Goal: Information Seeking & Learning: Learn about a topic

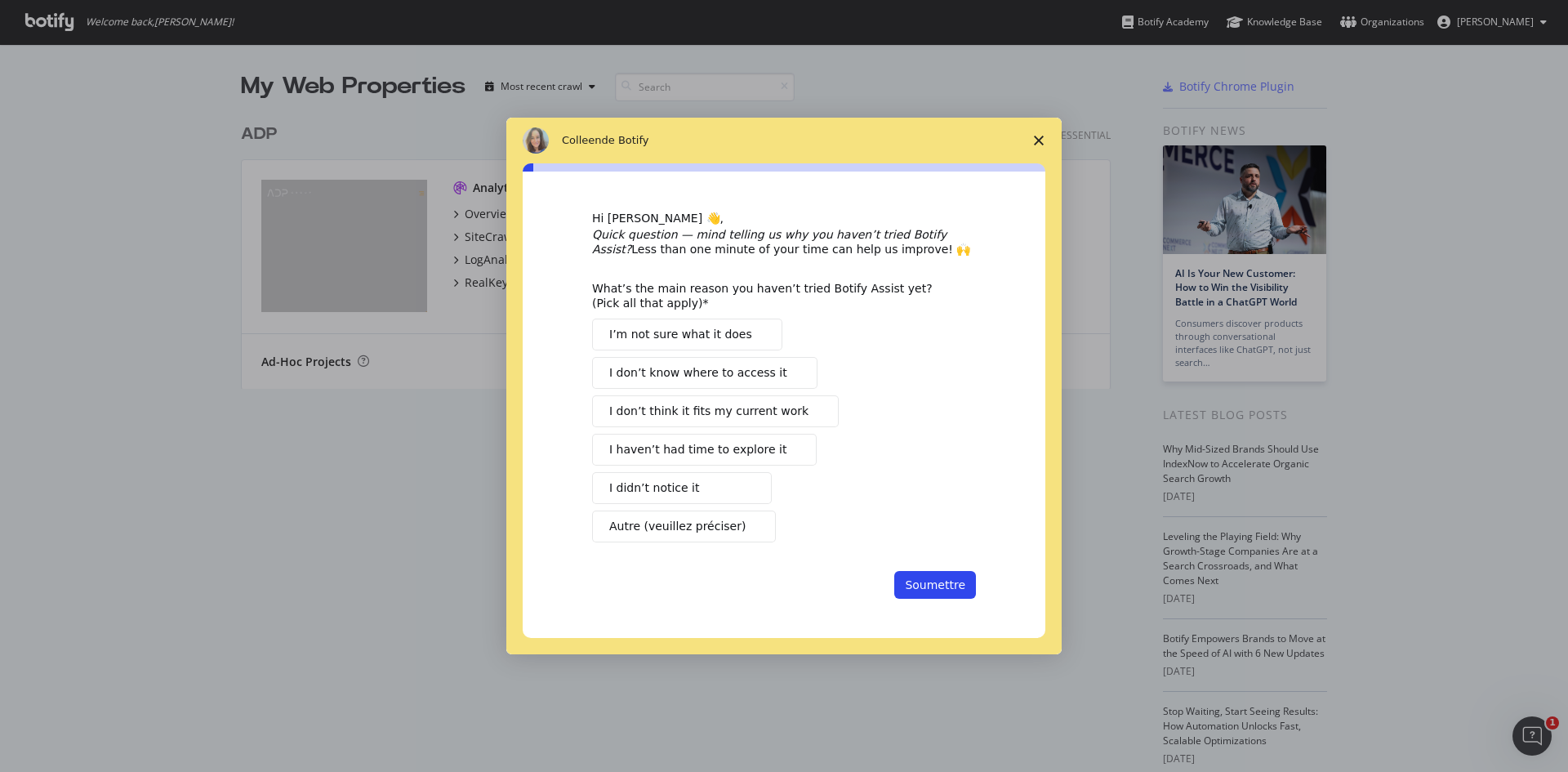
click at [1040, 134] on span "Fermer l'enquête" at bounding box center [1038, 140] width 46 height 46
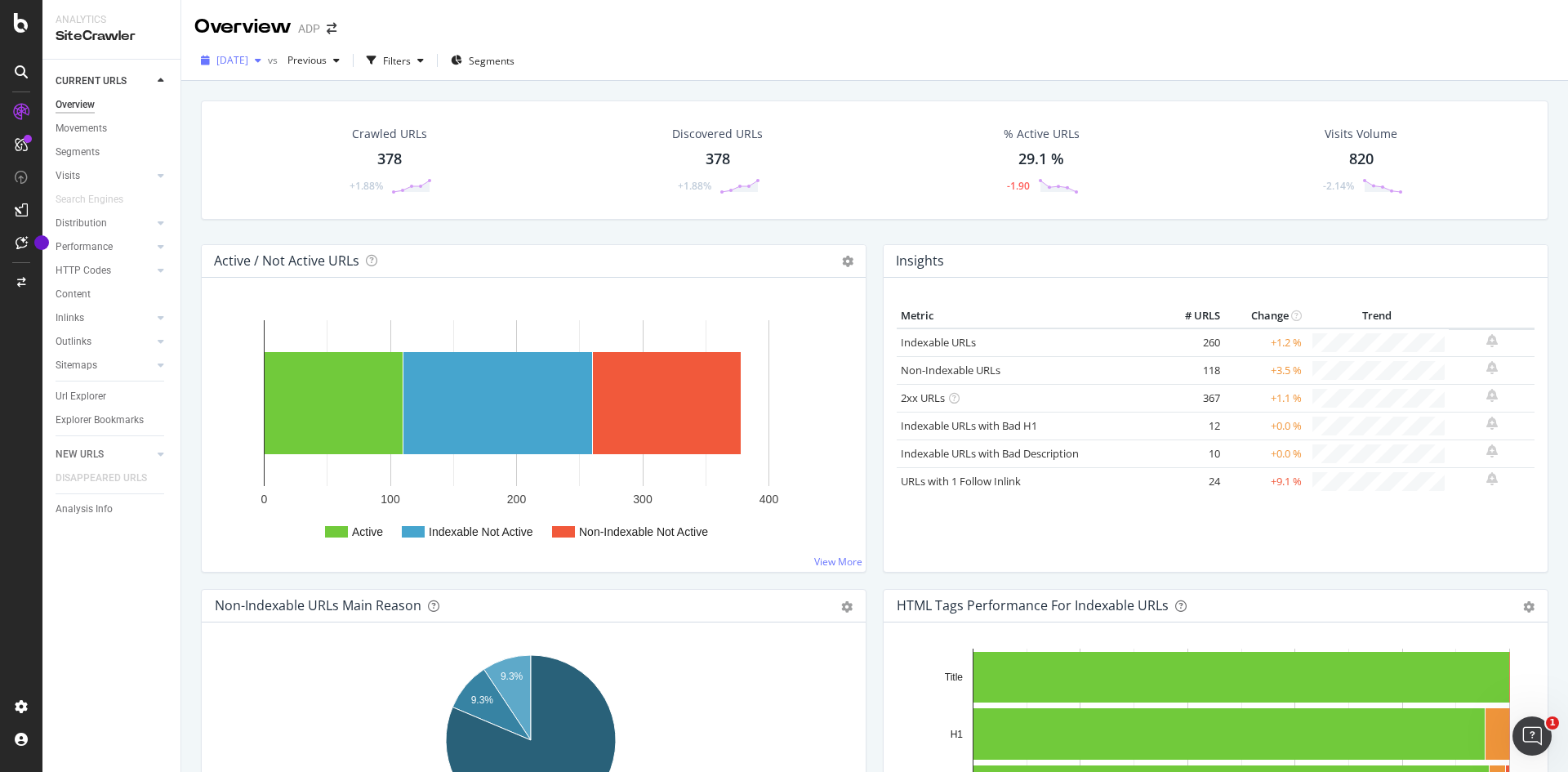
click at [268, 69] on div "[DATE]" at bounding box center [231, 60] width 74 height 24
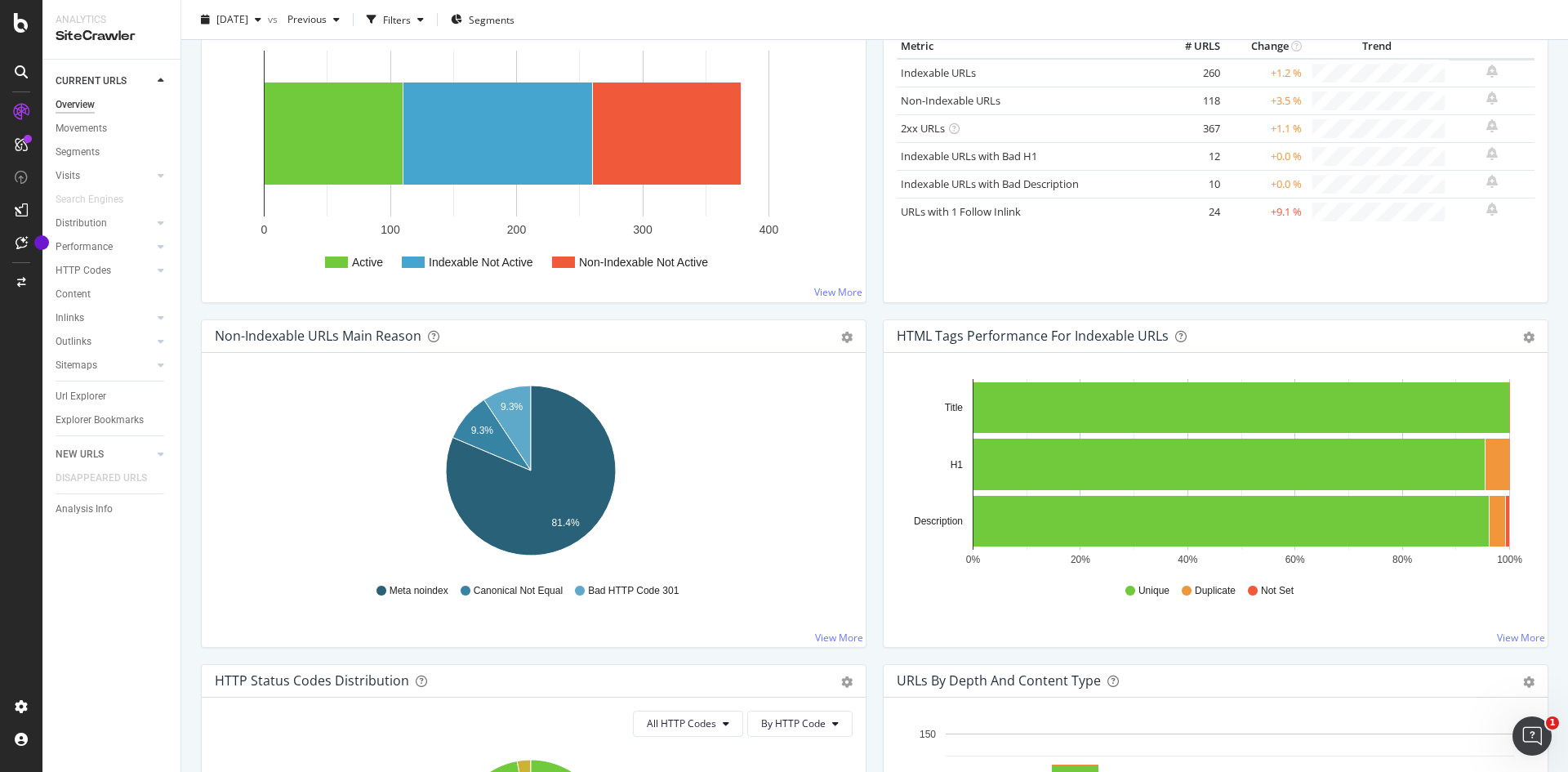
scroll to position [127, 0]
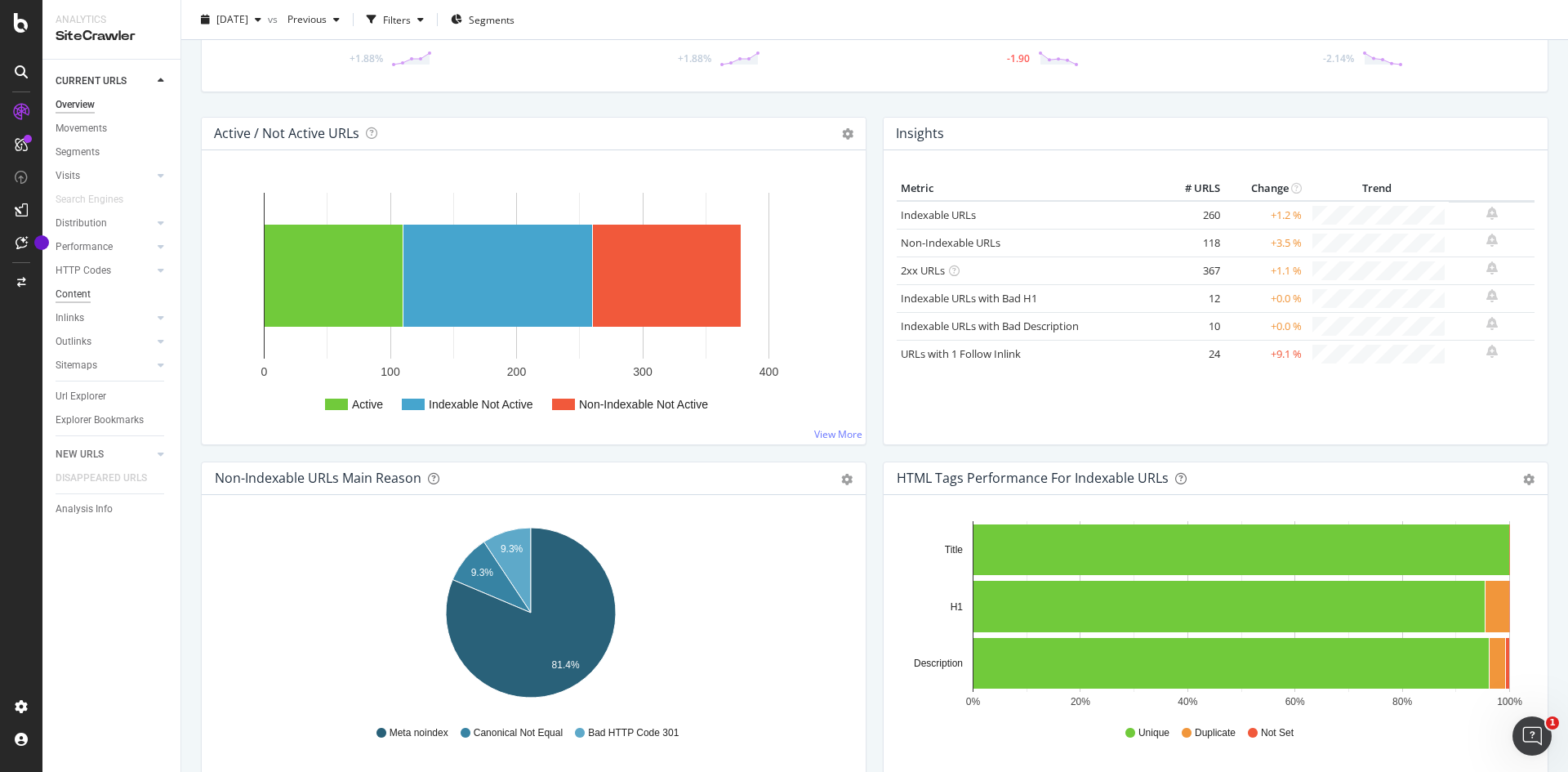
click at [87, 296] on div "Content" at bounding box center [73, 294] width 35 height 17
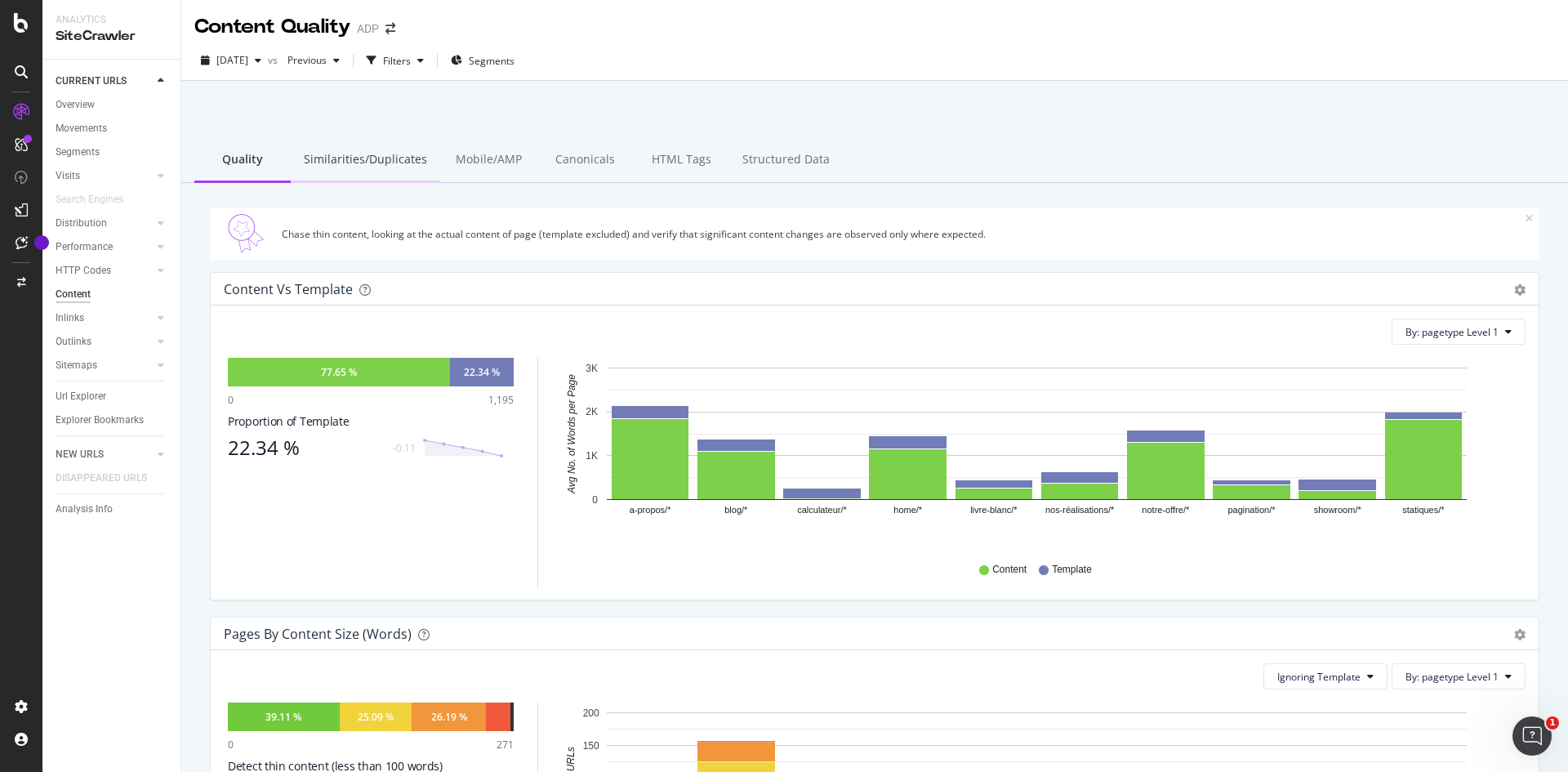
click at [387, 159] on div "Similarities/Duplicates" at bounding box center [365, 160] width 150 height 45
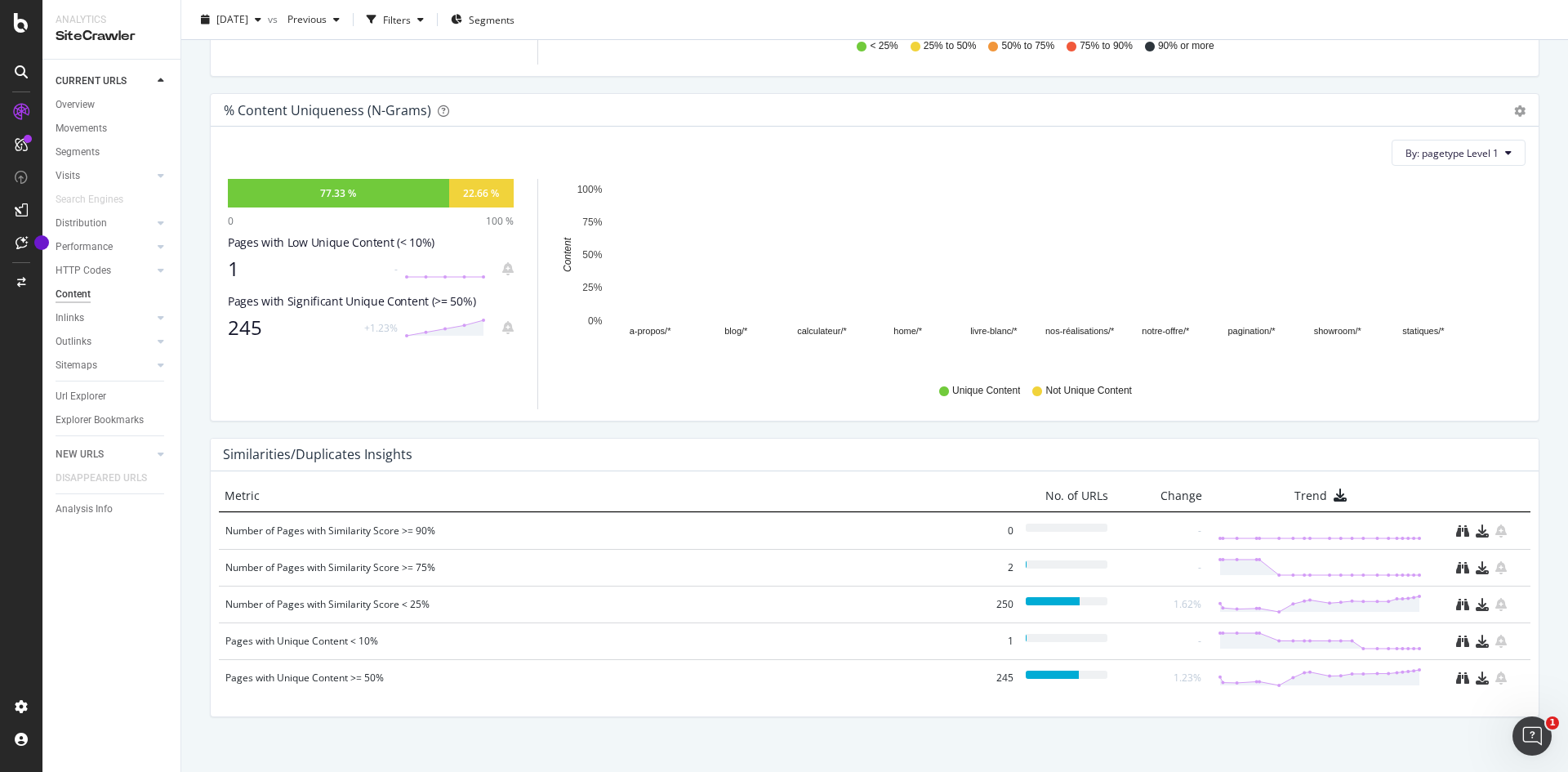
scroll to position [542, 0]
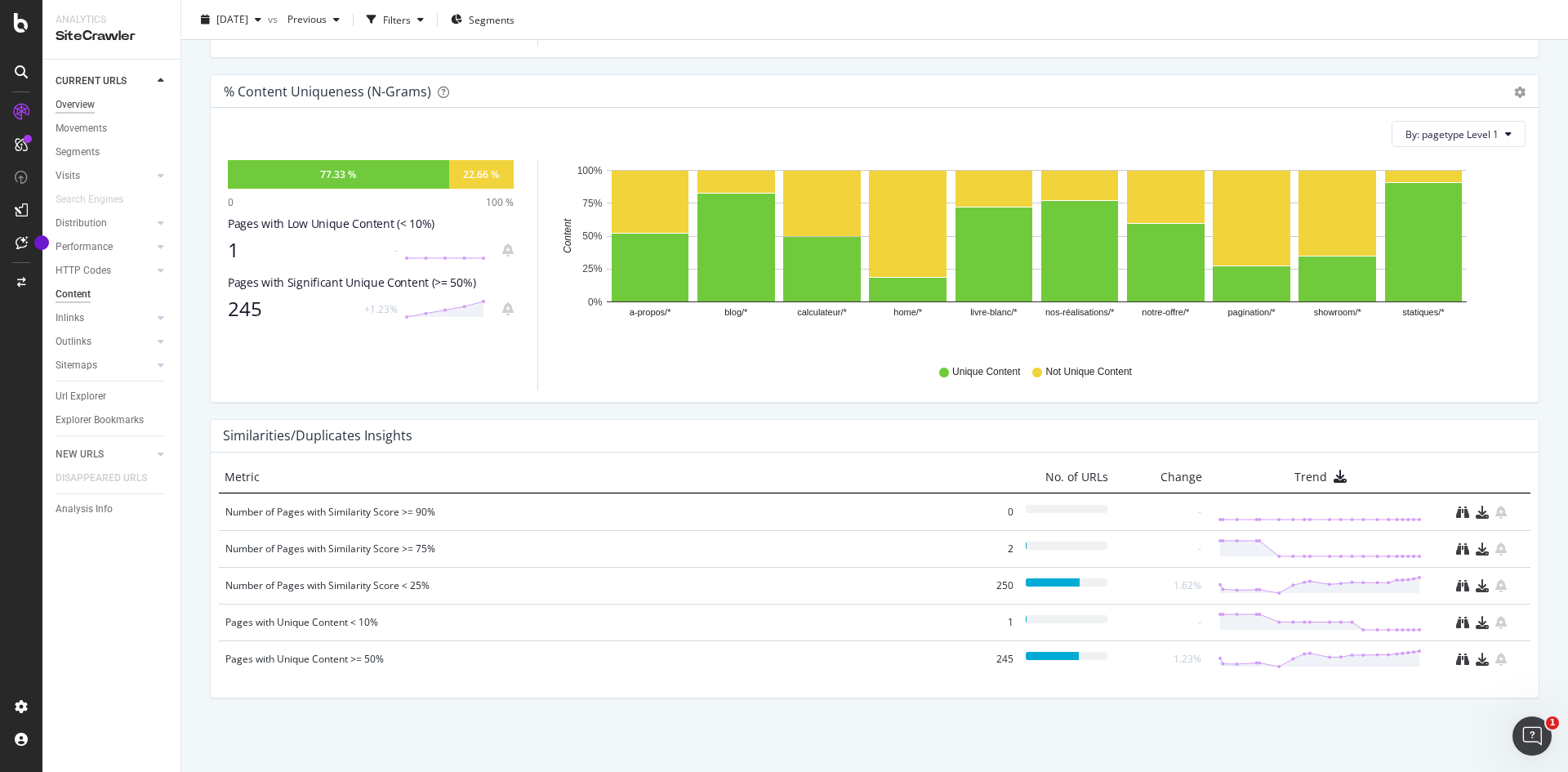
click at [80, 102] on div "Overview" at bounding box center [75, 105] width 39 height 17
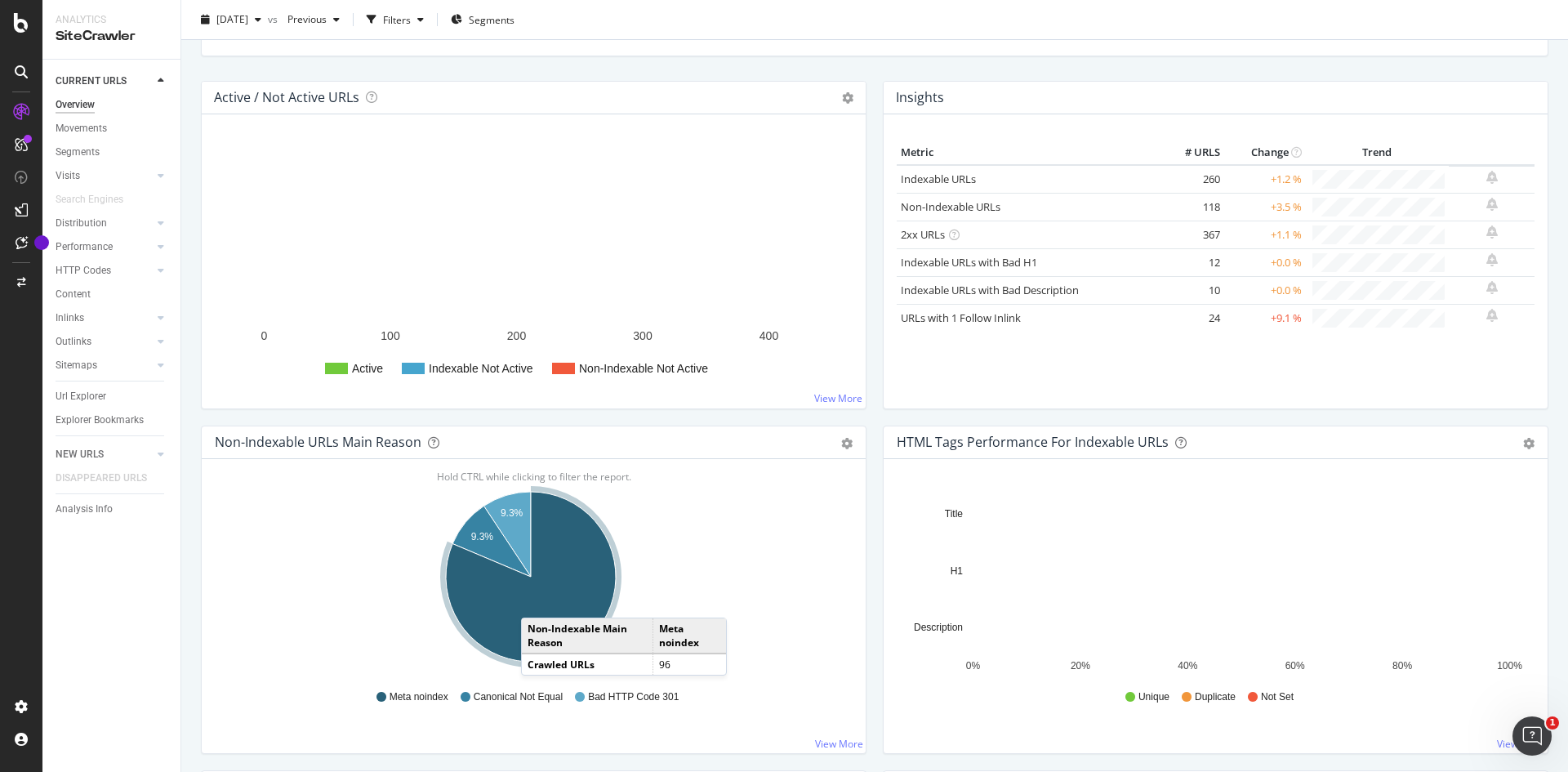
scroll to position [245, 0]
